Goal: Information Seeking & Learning: Learn about a topic

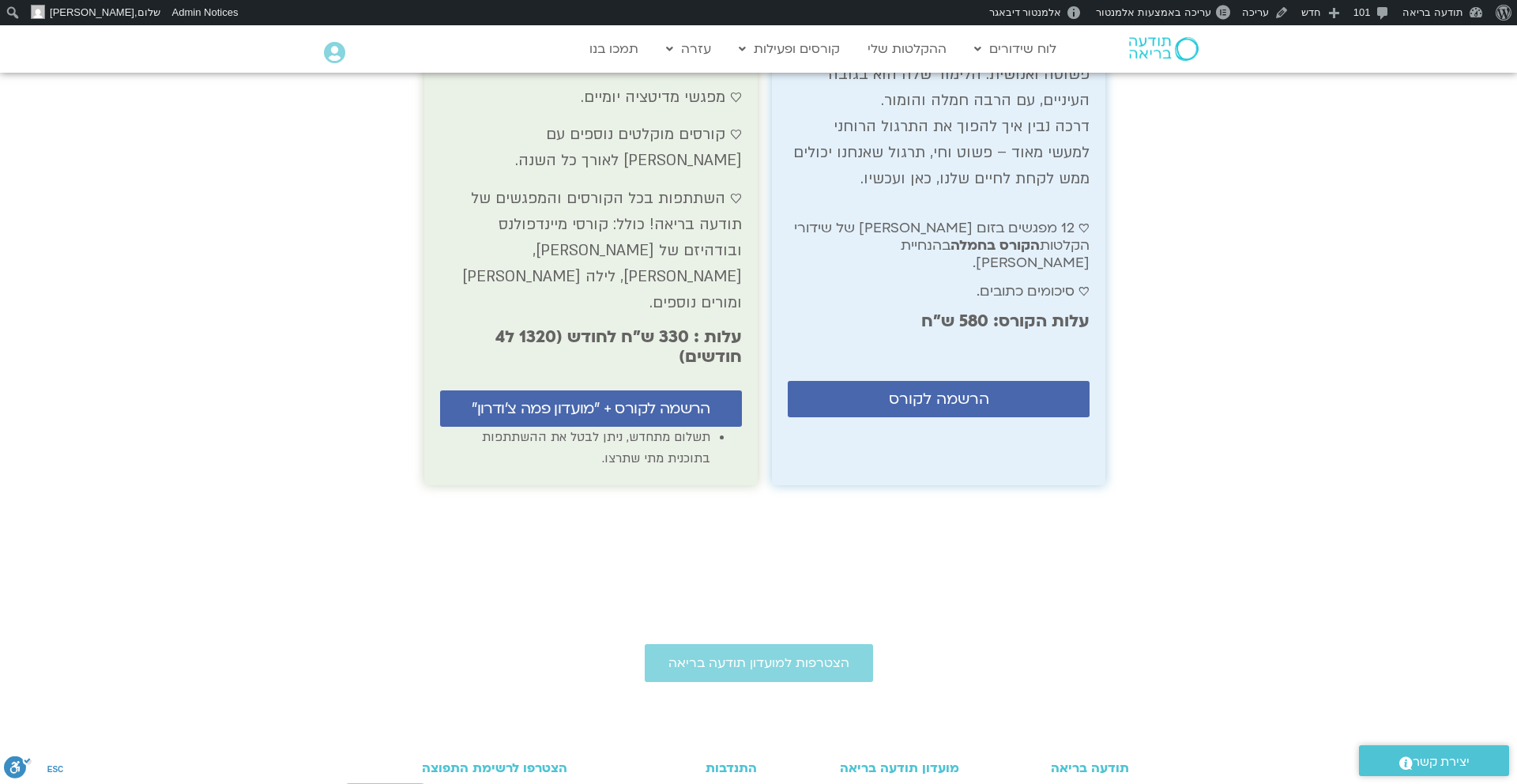
scroll to position [6478, 0]
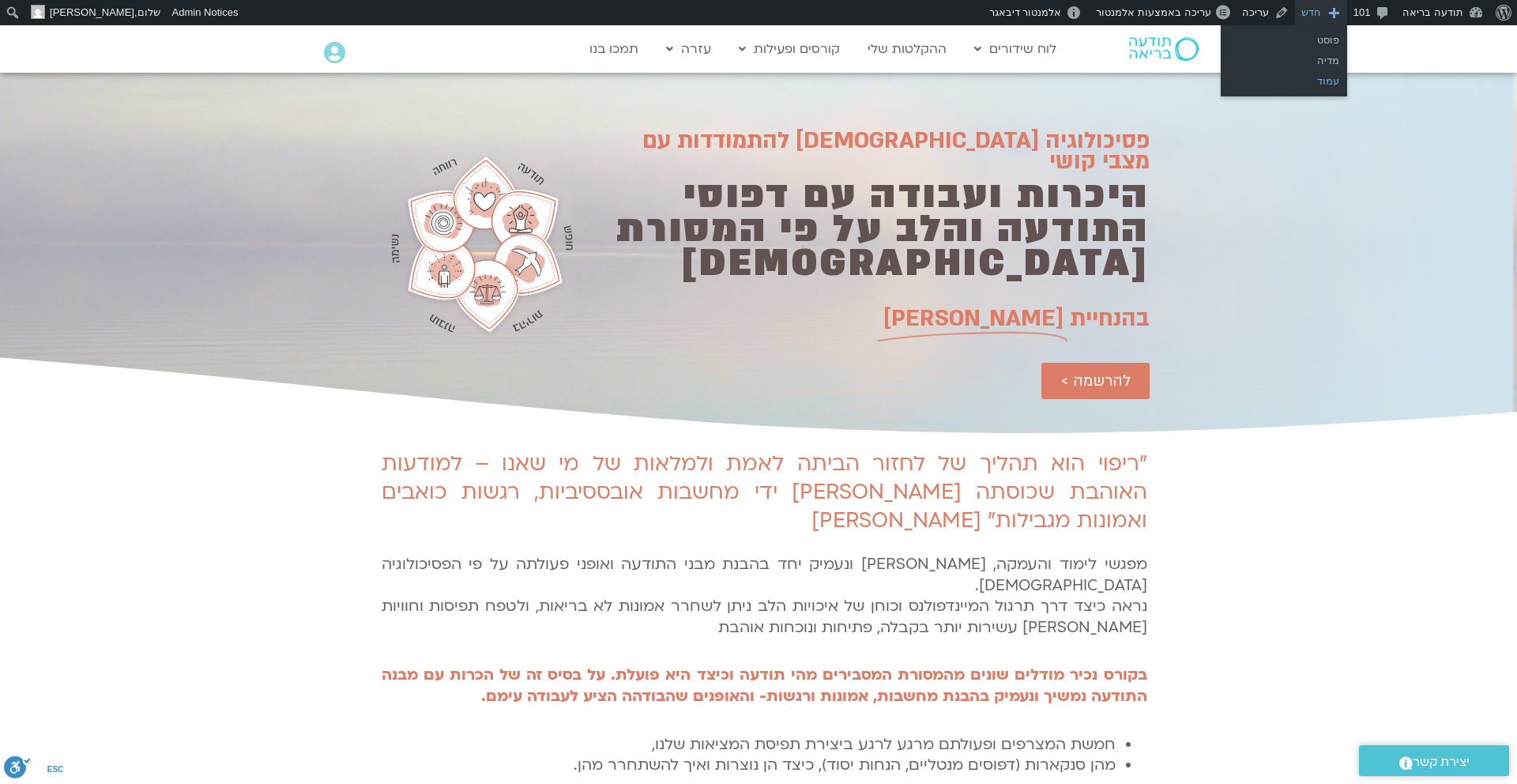
click at [1330, 81] on link "עמוד" at bounding box center [1284, 82] width 127 height 21
